Goal: Task Accomplishment & Management: Manage account settings

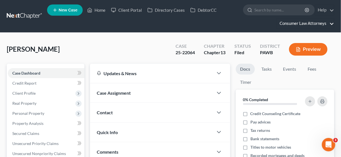
click at [315, 24] on link "Consumer Law Attorneys" at bounding box center [305, 23] width 57 height 10
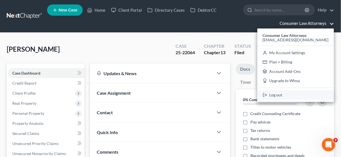
click at [287, 96] on link "Log out" at bounding box center [295, 96] width 76 height 10
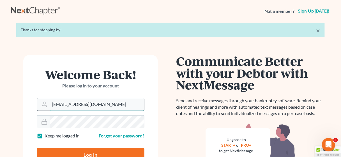
drag, startPoint x: 126, startPoint y: 106, endPoint x: 39, endPoint y: 107, distance: 87.2
click at [39, 107] on div "[EMAIL_ADDRESS][DOMAIN_NAME]" at bounding box center [91, 104] width 108 height 13
type input "[EMAIL_ADDRESS][DOMAIN_NAME]"
click at [84, 153] on input "Log In" at bounding box center [91, 156] width 108 height 14
type input "Thinking..."
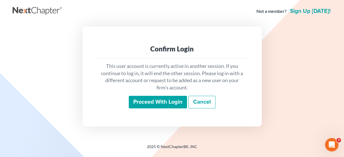
click at [150, 103] on input "Proceed with login" at bounding box center [158, 102] width 58 height 13
